Goal: Transaction & Acquisition: Purchase product/service

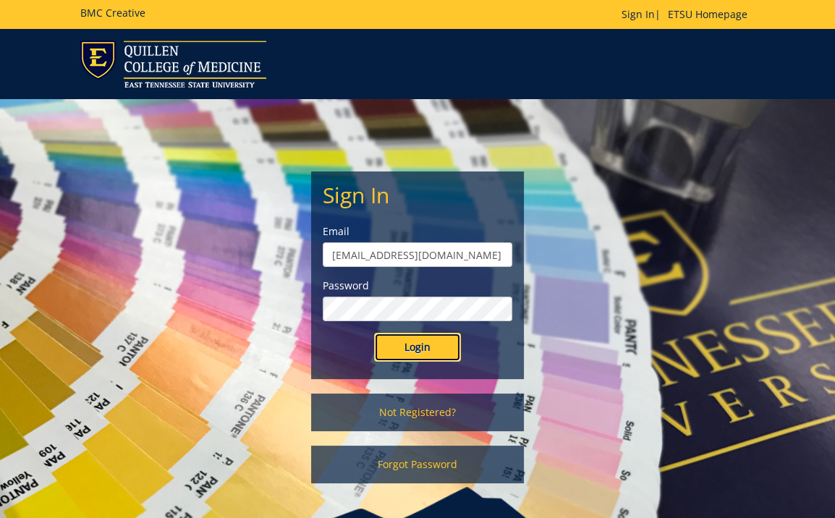
click at [414, 344] on input "Login" at bounding box center [417, 347] width 87 height 29
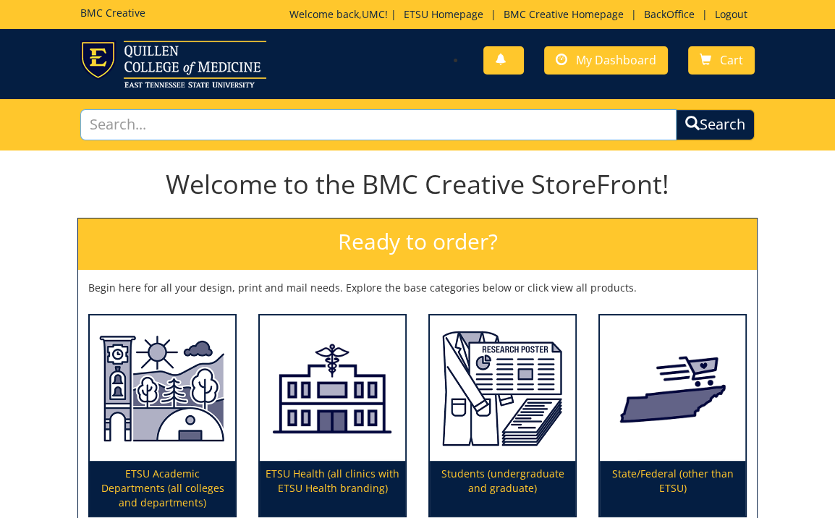
click at [472, 127] on input "text" at bounding box center [378, 124] width 597 height 31
type input "logo"
click at [676, 109] on button "Search" at bounding box center [715, 124] width 79 height 31
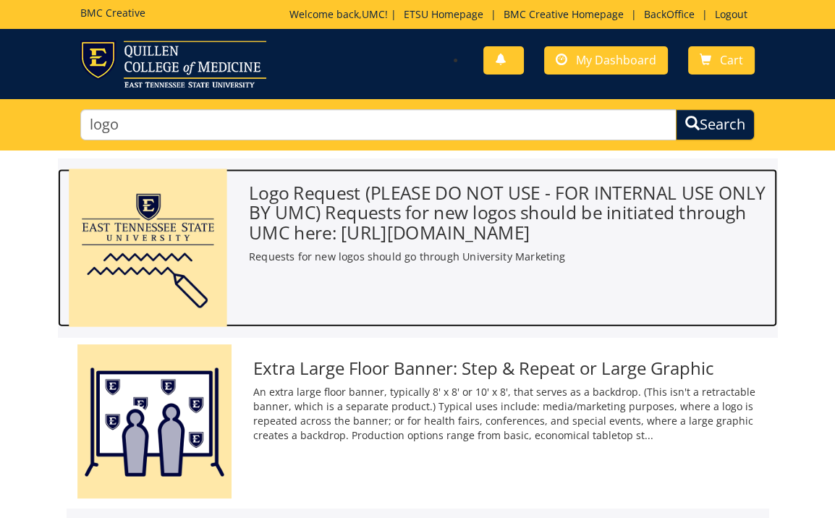
click at [311, 201] on h3 "Logo Request (PLEASE DO NOT USE - FOR INTERNAL USE ONLY BY UMC) Requests for ne…" at bounding box center [508, 212] width 518 height 59
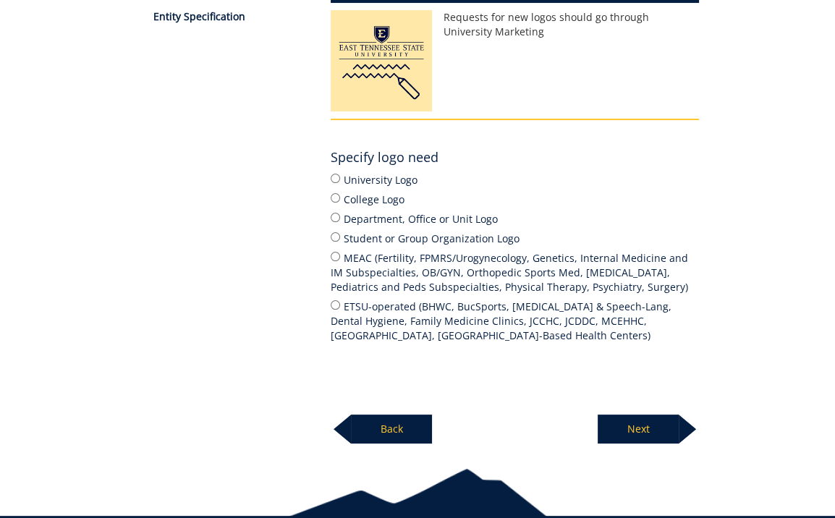
scroll to position [288, 0]
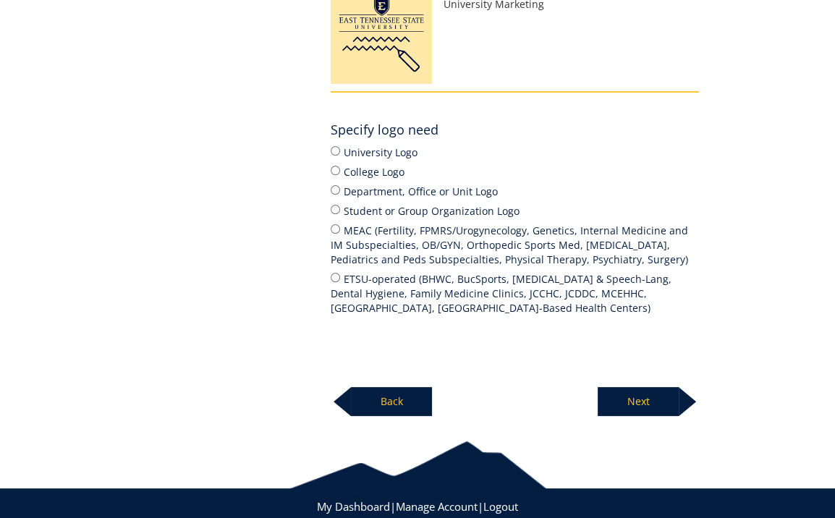
click at [257, 286] on div "New Project Product Type Entity Specification Logo Request (PLEASE DO NOT USE -…" at bounding box center [417, 139] width 585 height 555
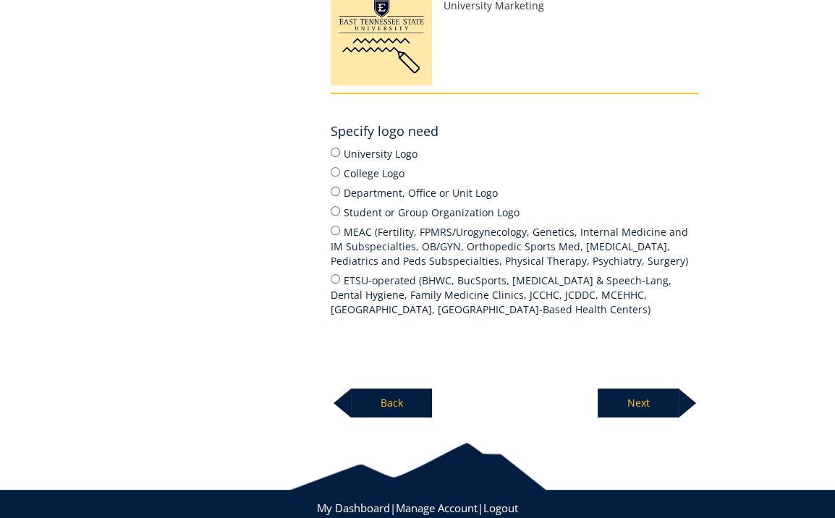
scroll to position [286, 0]
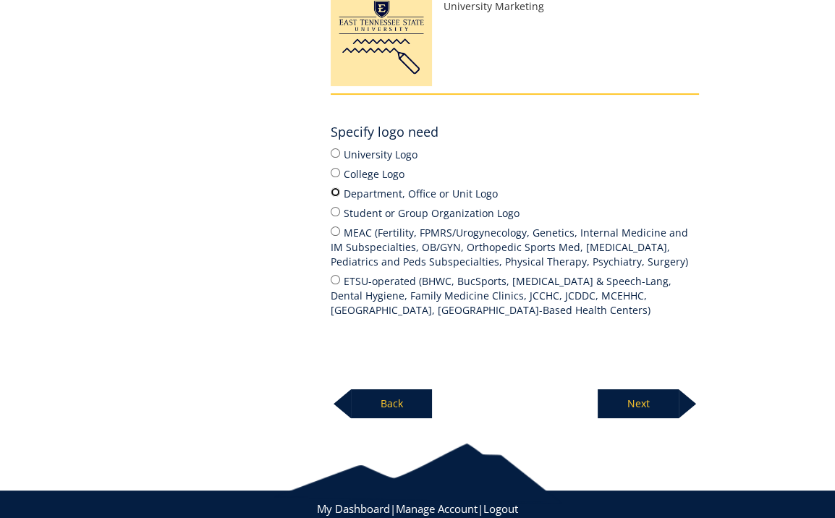
click at [333, 190] on input "Department, Office or Unit Logo" at bounding box center [335, 191] width 9 height 9
radio input "true"
click at [641, 405] on p "Next" at bounding box center [638, 403] width 81 height 29
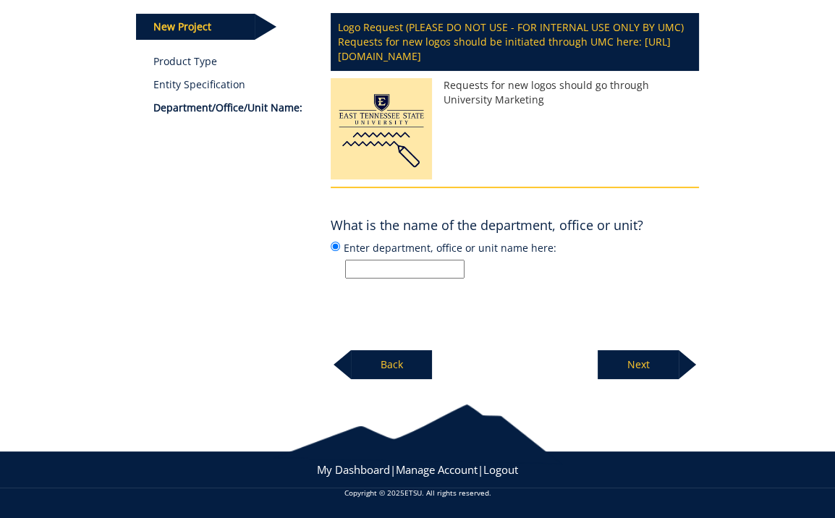
click at [432, 268] on input "Enter department, office or unit name here:" at bounding box center [404, 269] width 119 height 19
paste input "Sport Programs"
type input "Sport Programs"
click at [646, 363] on p "Next" at bounding box center [638, 364] width 81 height 29
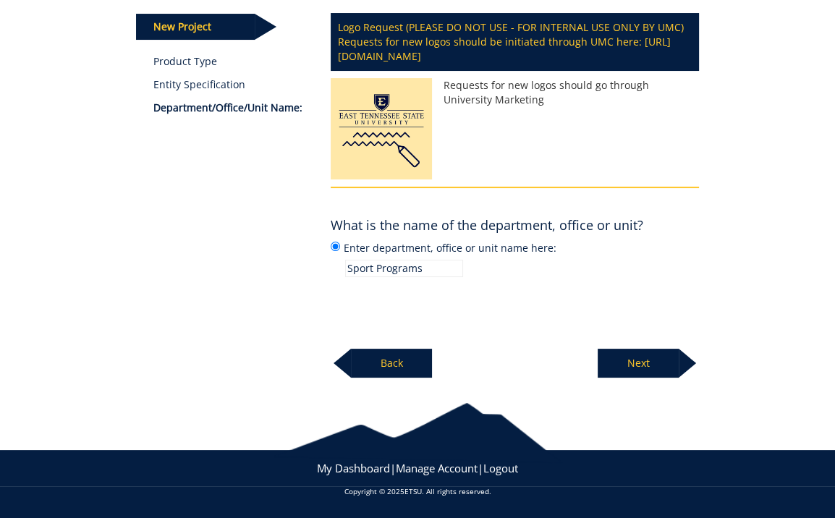
scroll to position [191, 0]
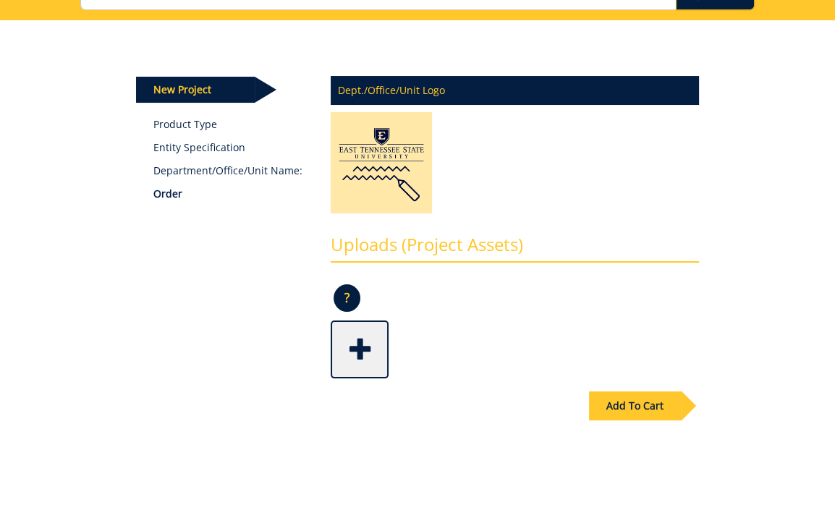
scroll to position [132, 0]
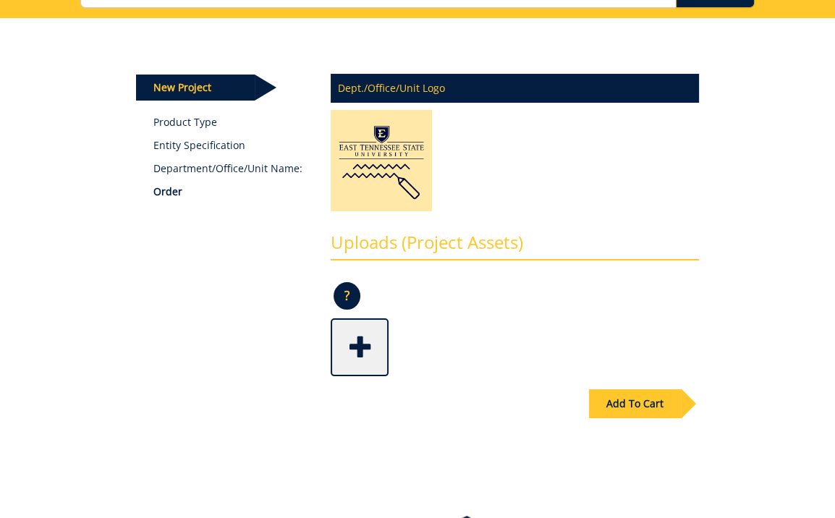
click at [641, 402] on div "Add To Cart" at bounding box center [635, 403] width 92 height 29
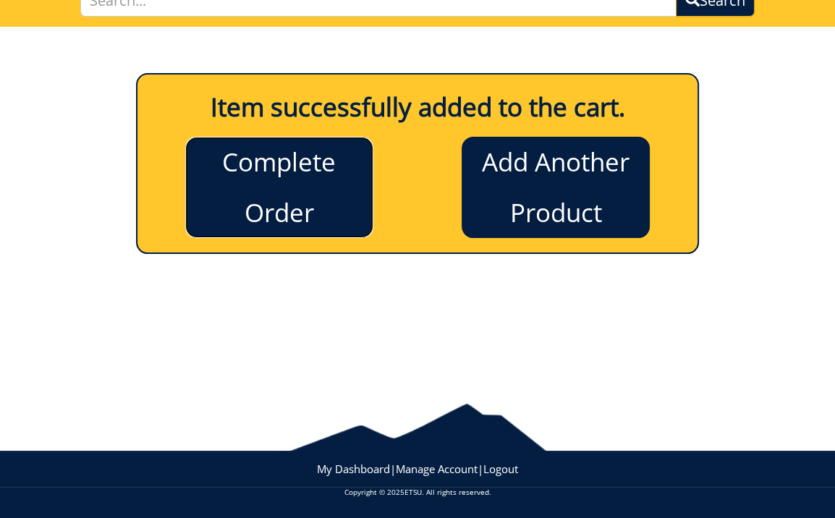
click at [304, 206] on link "Complete Order" at bounding box center [279, 187] width 188 height 101
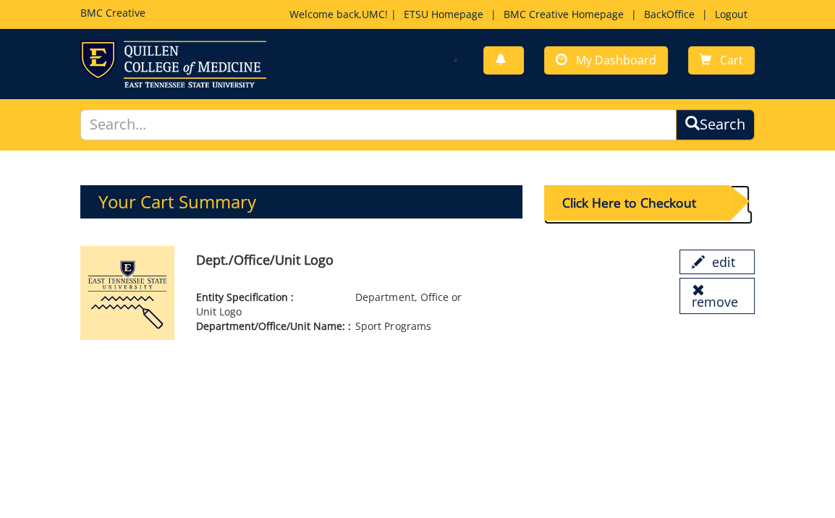
click at [674, 202] on div "Click Here to Checkout" at bounding box center [636, 202] width 185 height 35
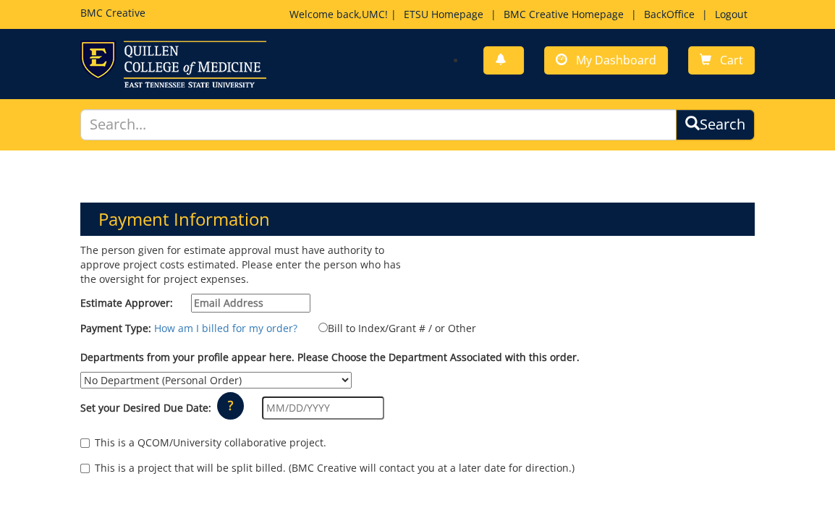
click at [271, 300] on input "Estimate Approver:" at bounding box center [250, 303] width 119 height 19
type input "[EMAIL_ADDRESS][DOMAIN_NAME]"
drag, startPoint x: 324, startPoint y: 325, endPoint x: 310, endPoint y: 325, distance: 13.8
click at [323, 325] on input "Bill to Index/Grant # / or Other" at bounding box center [323, 327] width 9 height 9
radio input "true"
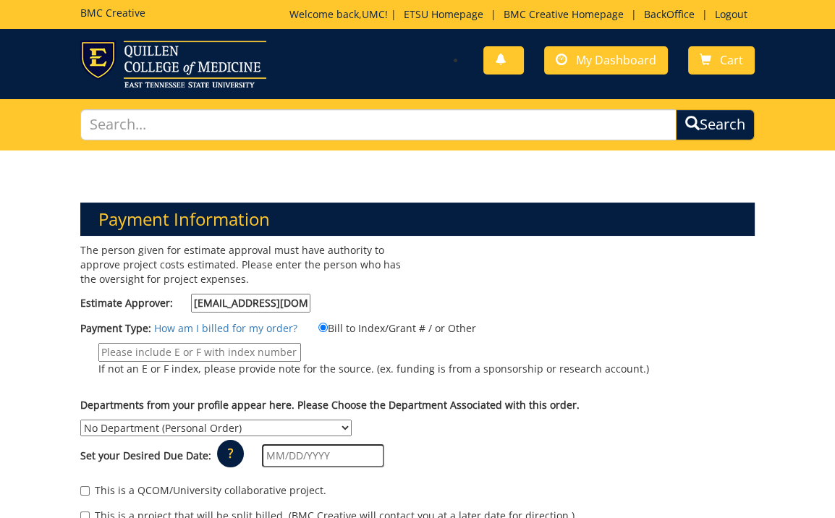
click at [168, 355] on input "If not an E or F index, please provide note for the source. (ex. funding is fro…" at bounding box center [199, 352] width 203 height 19
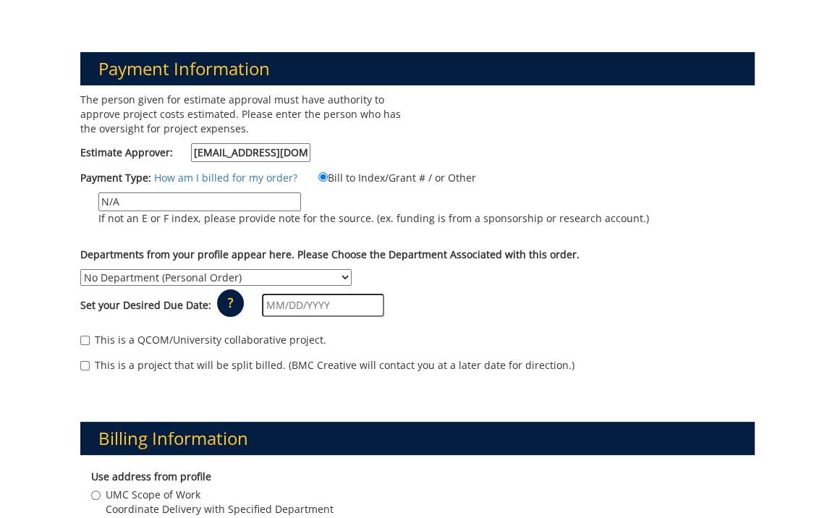
scroll to position [155, 0]
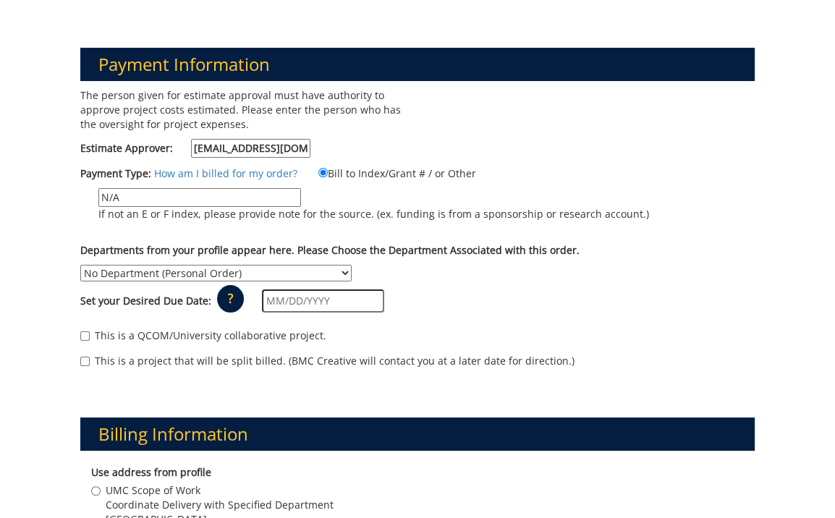
type input "N/A"
click at [339, 300] on input "text" at bounding box center [323, 301] width 122 height 23
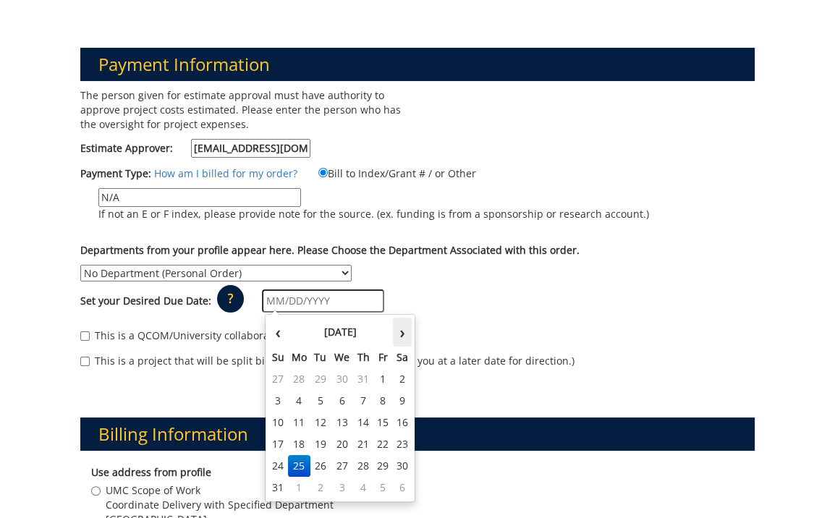
click at [404, 332] on th "›" at bounding box center [402, 332] width 19 height 29
click at [274, 329] on th "‹" at bounding box center [279, 332] width 20 height 29
click at [379, 488] on td "5" at bounding box center [384, 488] width 20 height 22
type input "09/05/2025"
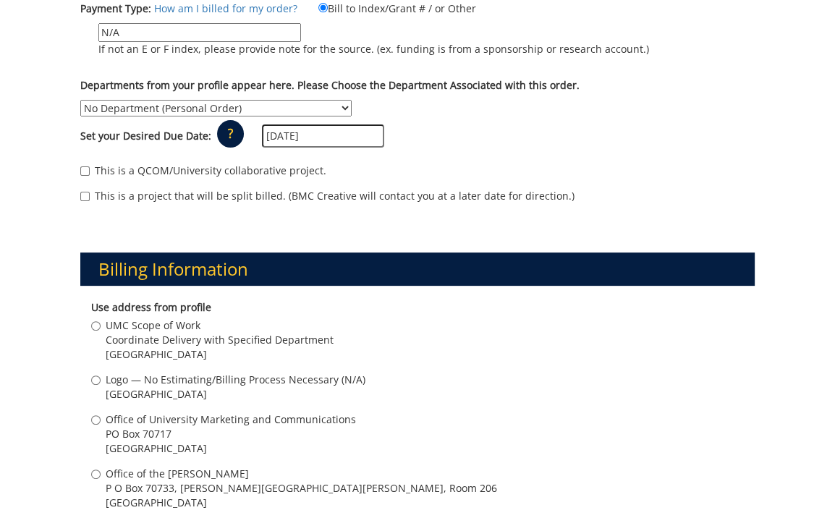
scroll to position [323, 0]
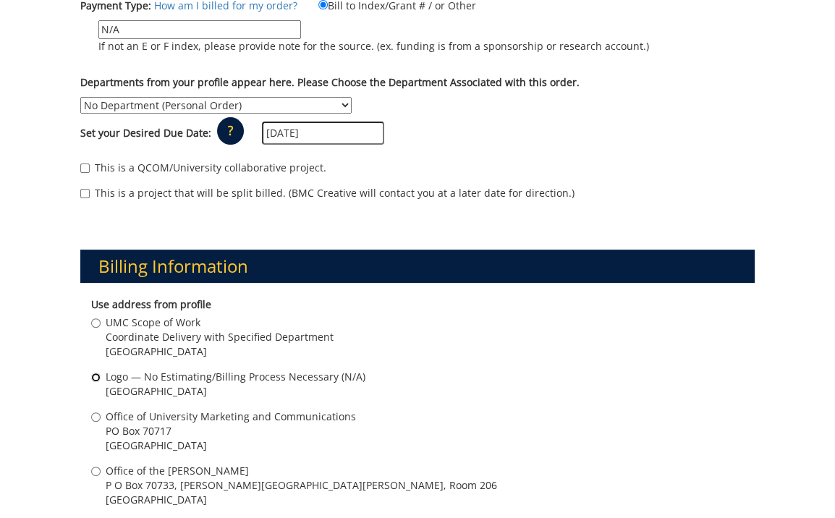
click at [94, 376] on input "Logo — No Estimating/Billing Process Necessary (N/A) Johnson City , TN 37614" at bounding box center [95, 377] width 9 height 9
radio input "true"
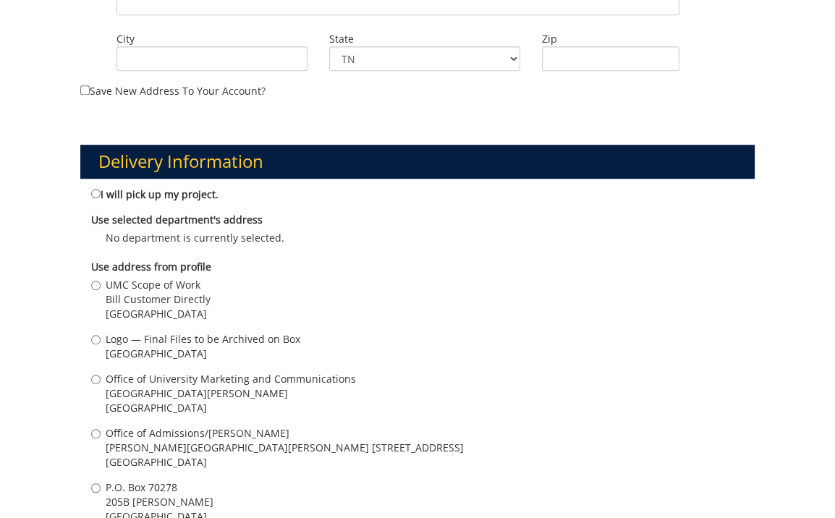
scroll to position [953, 0]
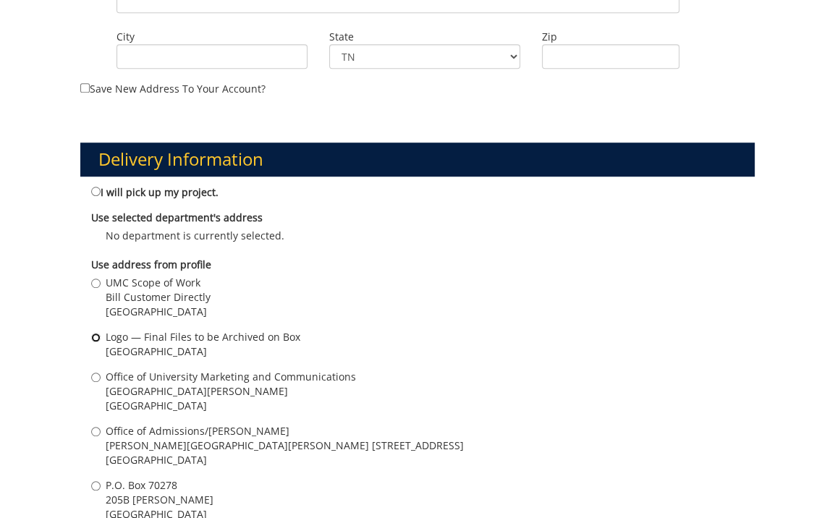
click at [96, 335] on input "Logo — Final Files to be Archived on Box Johnson City , TN 37614" at bounding box center [95, 337] width 9 height 9
radio input "true"
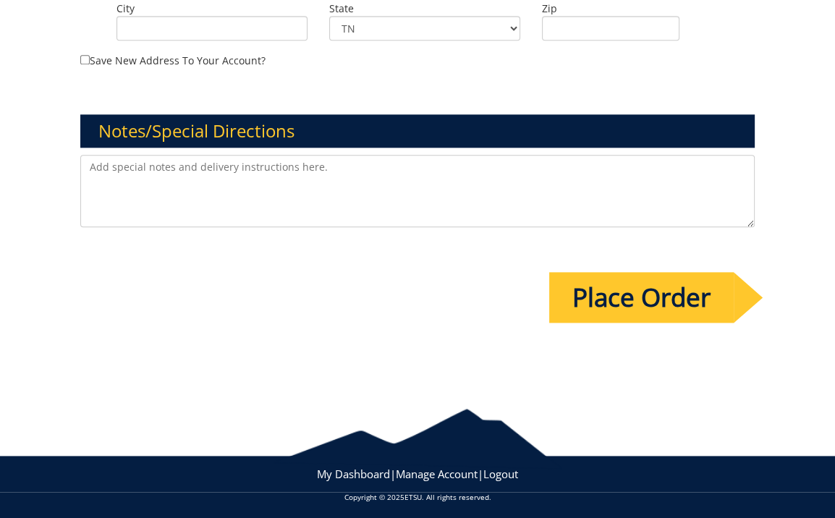
scroll to position [1628, 0]
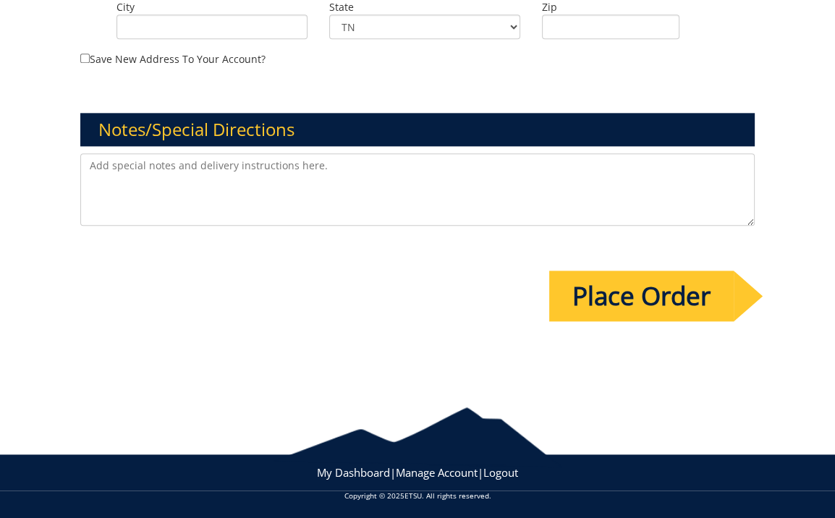
click at [110, 167] on textarea at bounding box center [417, 189] width 675 height 72
paste textarea "Sport Programs"
drag, startPoint x: 307, startPoint y: 167, endPoint x: 503, endPoint y: 160, distance: 196.3
click at [503, 160] on textarea "Please create a logo set for "Sport Programs." Here is the link to the files" at bounding box center [417, 189] width 675 height 72
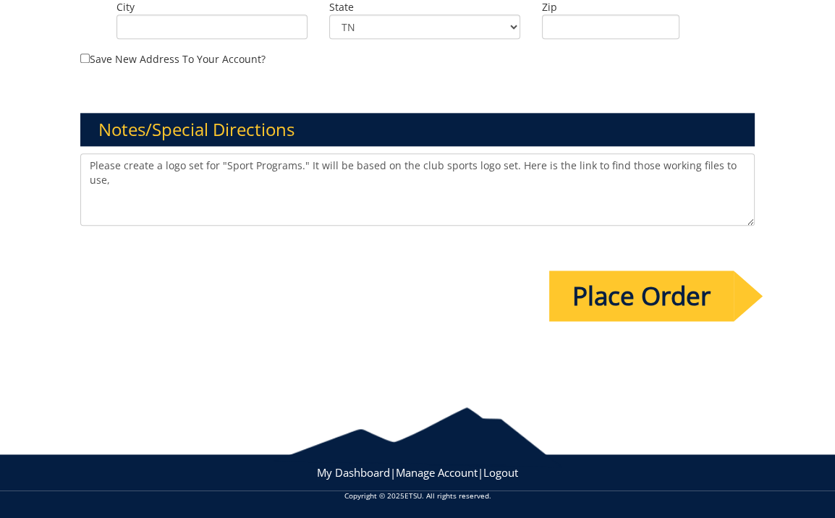
paste textarea "https://etsuur.box.com/s/91omy03jbu4culu67xrhy0q0ln2kbf37"
drag, startPoint x: 736, startPoint y: 165, endPoint x: 744, endPoint y: 189, distance: 25.2
click at [735, 167] on textarea "Please create a logo set for "Sport Programs." It will be based on the club spo…" at bounding box center [417, 189] width 675 height 72
click at [555, 180] on textarea "Please create a logo set for "Sport Programs." It will be based on the club spo…" at bounding box center [417, 189] width 675 height 72
type textarea "Please create a logo set for "Sport Programs." It will be based on the club spo…"
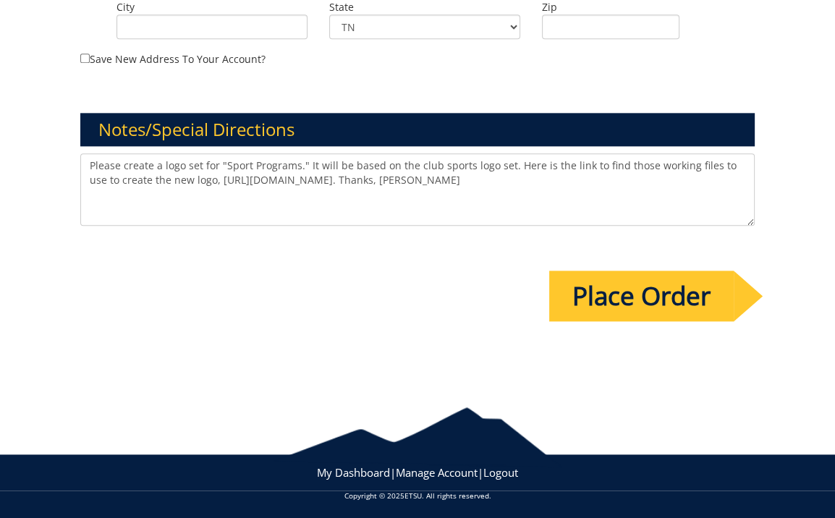
click at [583, 287] on input "Place Order" at bounding box center [641, 296] width 185 height 51
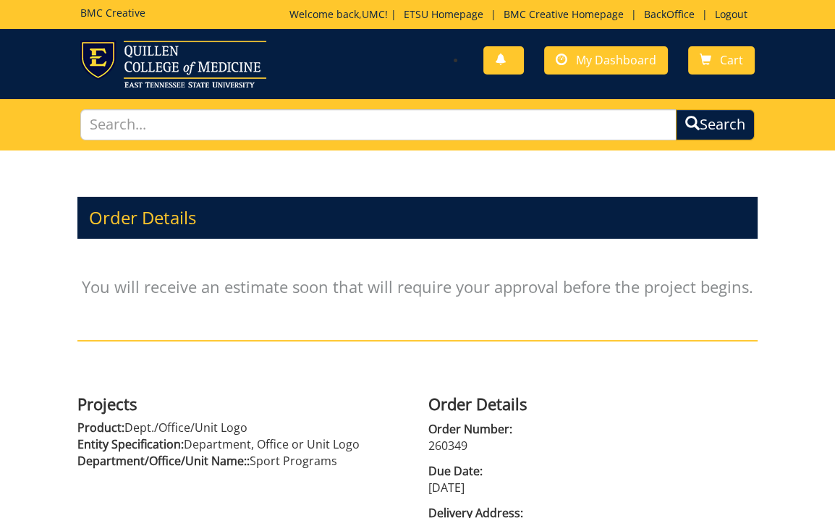
click at [472, 442] on p "260349" at bounding box center [593, 446] width 329 height 17
drag, startPoint x: 463, startPoint y: 444, endPoint x: 433, endPoint y: 442, distance: 30.5
click at [426, 445] on div "Order Details Order Number: 260349 Due Date: 09/05/2025 Delivery Address: Logo …" at bounding box center [593, 471] width 351 height 167
copy p "260349"
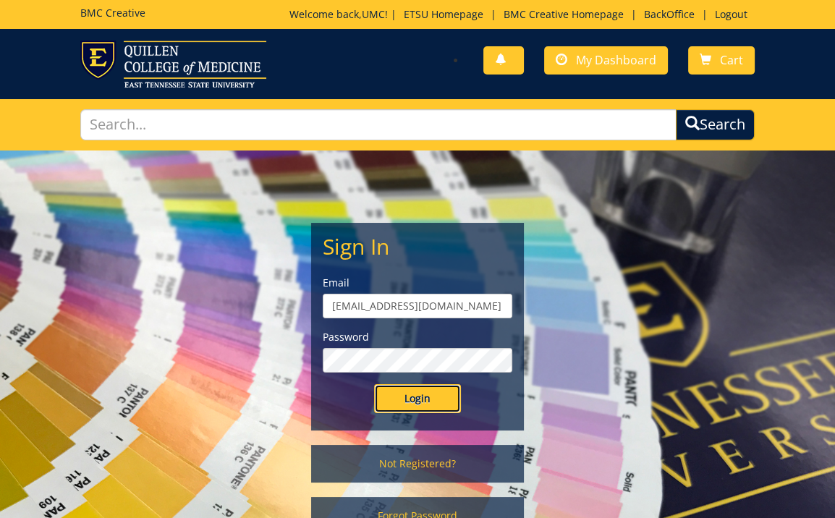
click at [405, 396] on input "Login" at bounding box center [417, 398] width 87 height 29
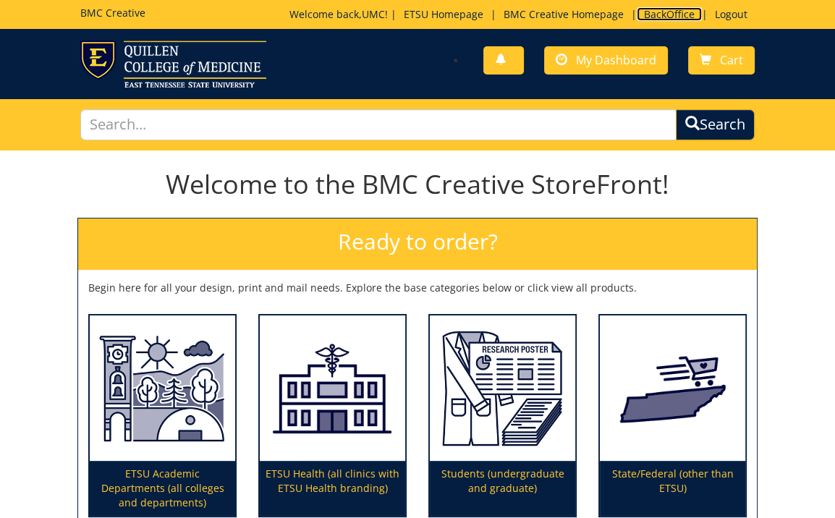
click at [653, 13] on link "BackOffice" at bounding box center [669, 14] width 65 height 14
